Goal: Find specific page/section: Find specific page/section

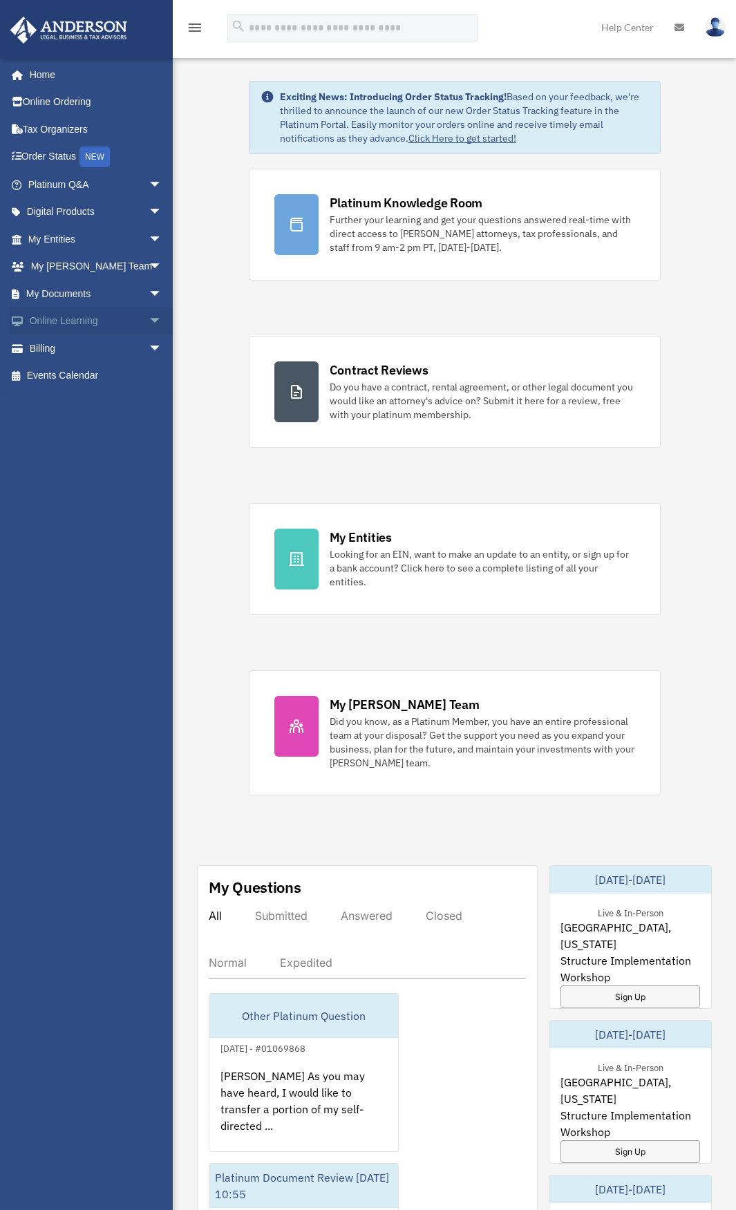
click at [149, 326] on span "arrow_drop_down" at bounding box center [163, 321] width 28 height 28
click at [149, 326] on span "arrow_drop_up" at bounding box center [163, 321] width 28 height 28
click at [149, 296] on span "arrow_drop_down" at bounding box center [163, 294] width 28 height 28
click at [149, 296] on span "arrow_drop_up" at bounding box center [163, 294] width 28 height 28
click at [149, 258] on span "arrow_drop_down" at bounding box center [163, 267] width 28 height 28
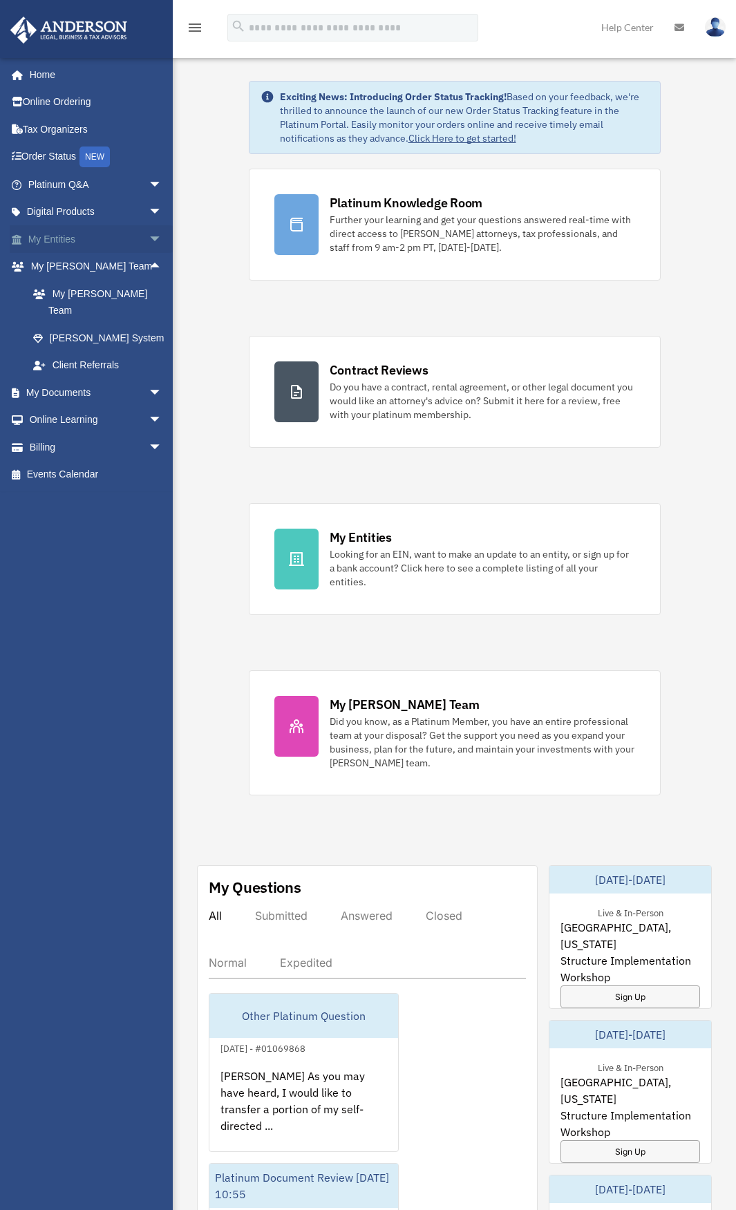
click at [149, 243] on span "arrow_drop_down" at bounding box center [163, 239] width 28 height 28
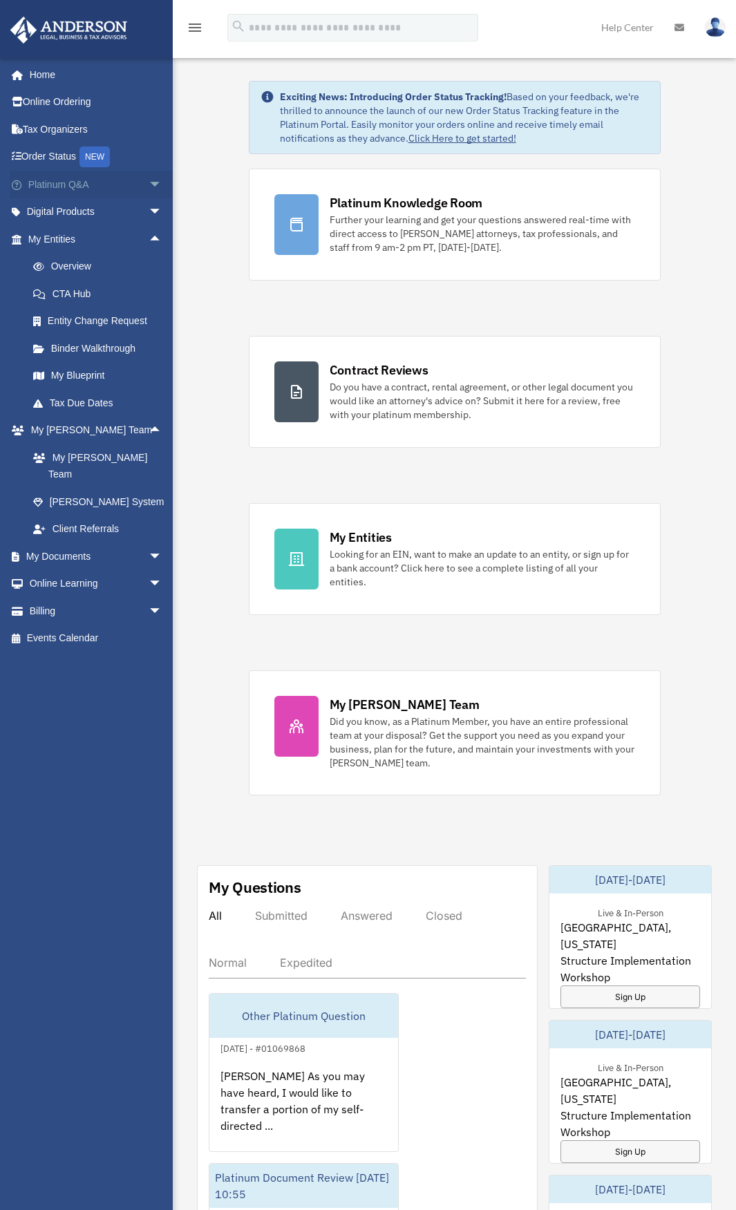
click at [150, 190] on span "arrow_drop_down" at bounding box center [163, 185] width 28 height 28
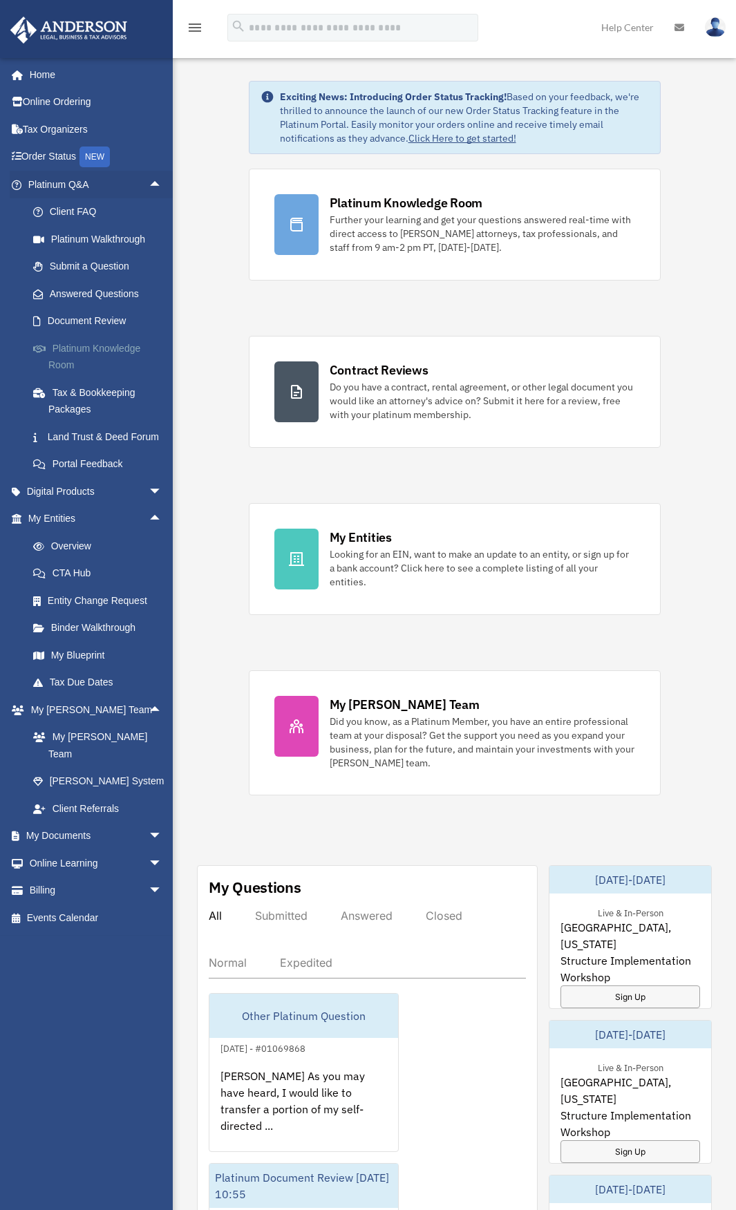
click at [118, 355] on link "Platinum Knowledge Room" at bounding box center [101, 356] width 164 height 44
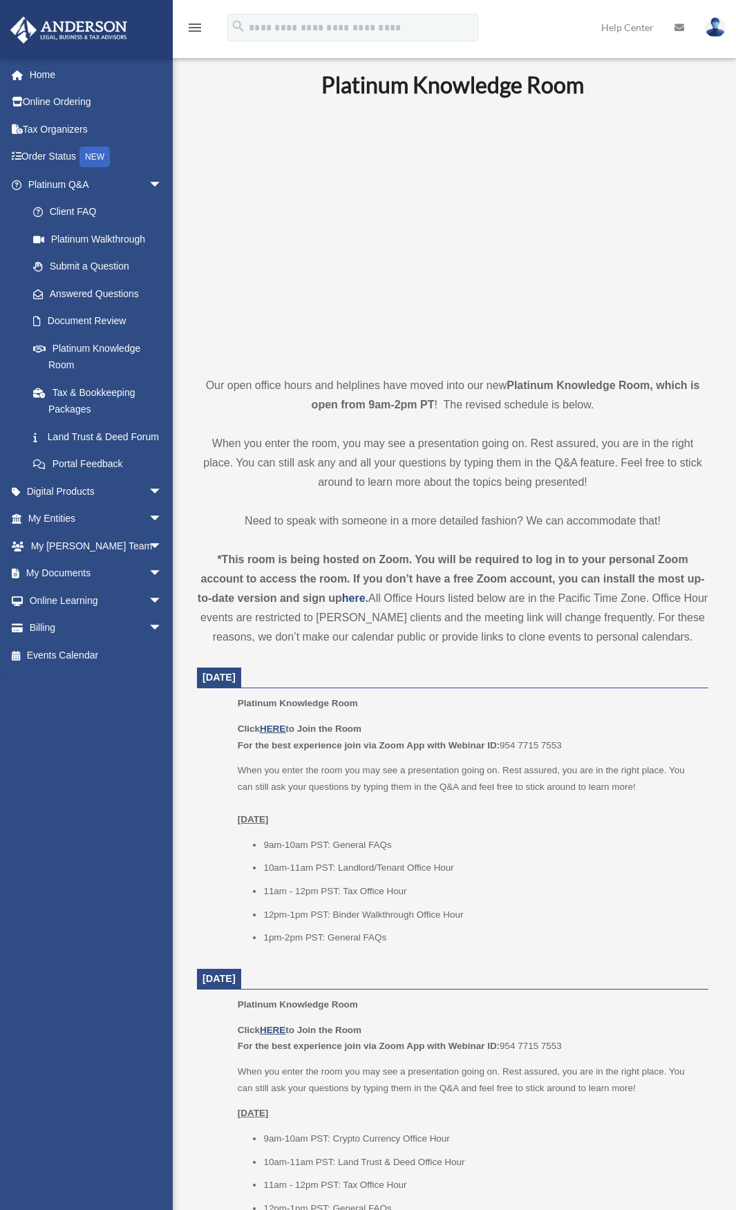
click at [77, 902] on div "[PERSON_NAME][EMAIL_ADDRESS][DOMAIN_NAME] Sign Out [PERSON_NAME][EMAIL_ADDRESS]…" at bounding box center [91, 610] width 183 height 1106
click at [158, 780] on div "[PERSON_NAME][EMAIL_ADDRESS][DOMAIN_NAME] Sign Out [PERSON_NAME][EMAIL_ADDRESS]…" at bounding box center [91, 610] width 183 height 1106
